Goal: Use online tool/utility: Utilize a website feature to perform a specific function

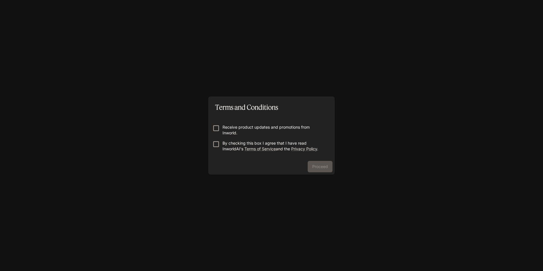
click at [248, 128] on p "Receive product updates and promotions from Inworld." at bounding box center [273, 129] width 103 height 11
click at [225, 139] on form "Receive product updates and promotions from Inworld. By checking this box I agr…" at bounding box center [271, 136] width 117 height 46
click at [311, 165] on button "Proceed" at bounding box center [320, 166] width 25 height 11
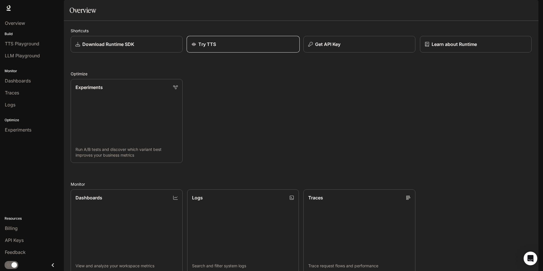
click at [213, 53] on link "Try TTS" at bounding box center [243, 44] width 113 height 17
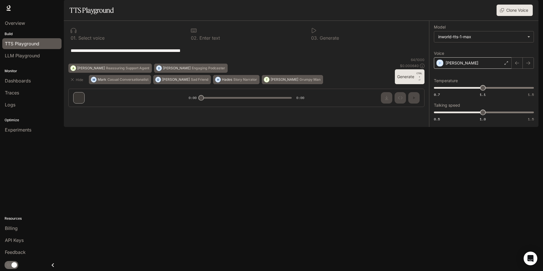
click at [477, 69] on div "[PERSON_NAME]" at bounding box center [473, 62] width 78 height 11
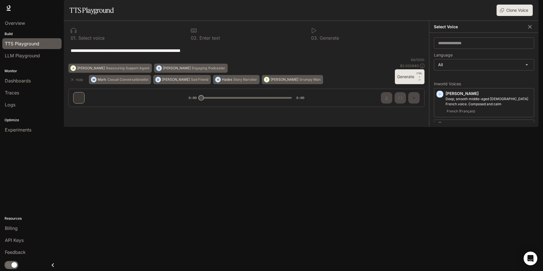
click at [527, 31] on button "button" at bounding box center [529, 27] width 9 height 9
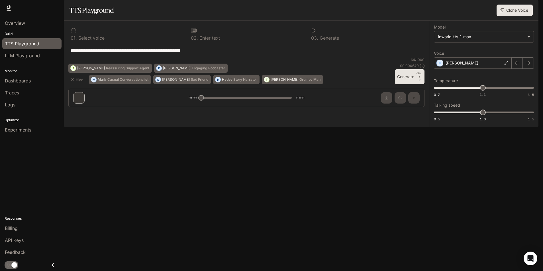
click at [527, 31] on label "Model" at bounding box center [484, 28] width 100 height 6
click at [32, 24] on div "Overview" at bounding box center [32, 23] width 54 height 7
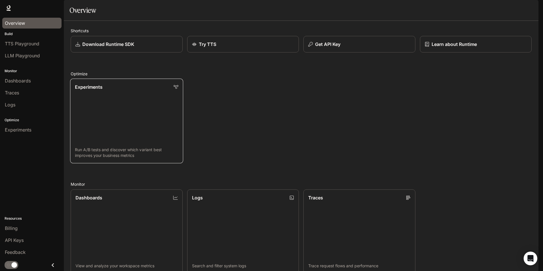
scroll to position [138, 0]
click at [45, 50] on li "LLM Playground" at bounding box center [32, 56] width 64 height 12
click at [45, 52] on link "LLM Playground" at bounding box center [31, 55] width 59 height 11
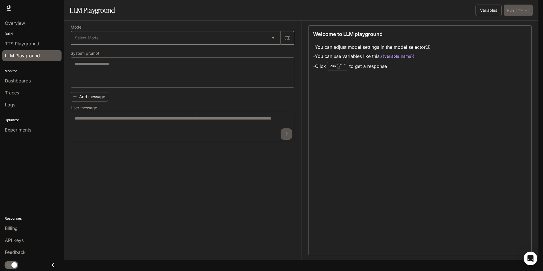
click at [105, 56] on body "Skip to main content Runtime Runtime Documentation Documentation Portal Overvie…" at bounding box center [271, 135] width 543 height 271
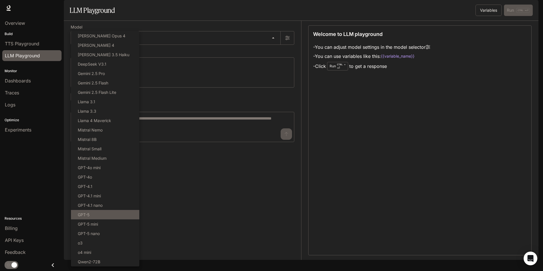
click at [101, 216] on li "GPT-5" at bounding box center [105, 214] width 68 height 9
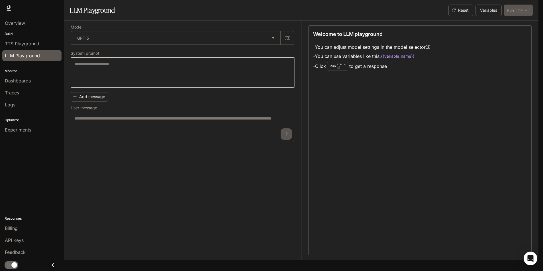
click at [124, 82] on textarea at bounding box center [182, 72] width 216 height 23
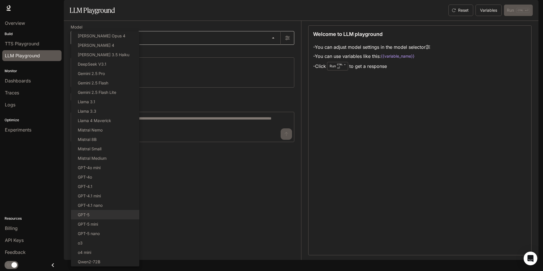
click at [122, 58] on body "Skip to main content Runtime Runtime Documentation Documentation Portal Overvie…" at bounding box center [271, 135] width 543 height 271
click at [116, 64] on li "DeepSeek V3.1" at bounding box center [105, 63] width 68 height 9
type input "**********"
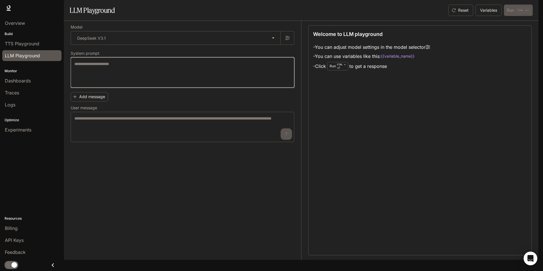
click at [127, 79] on textarea at bounding box center [182, 72] width 216 height 23
